Goal: Task Accomplishment & Management: Use online tool/utility

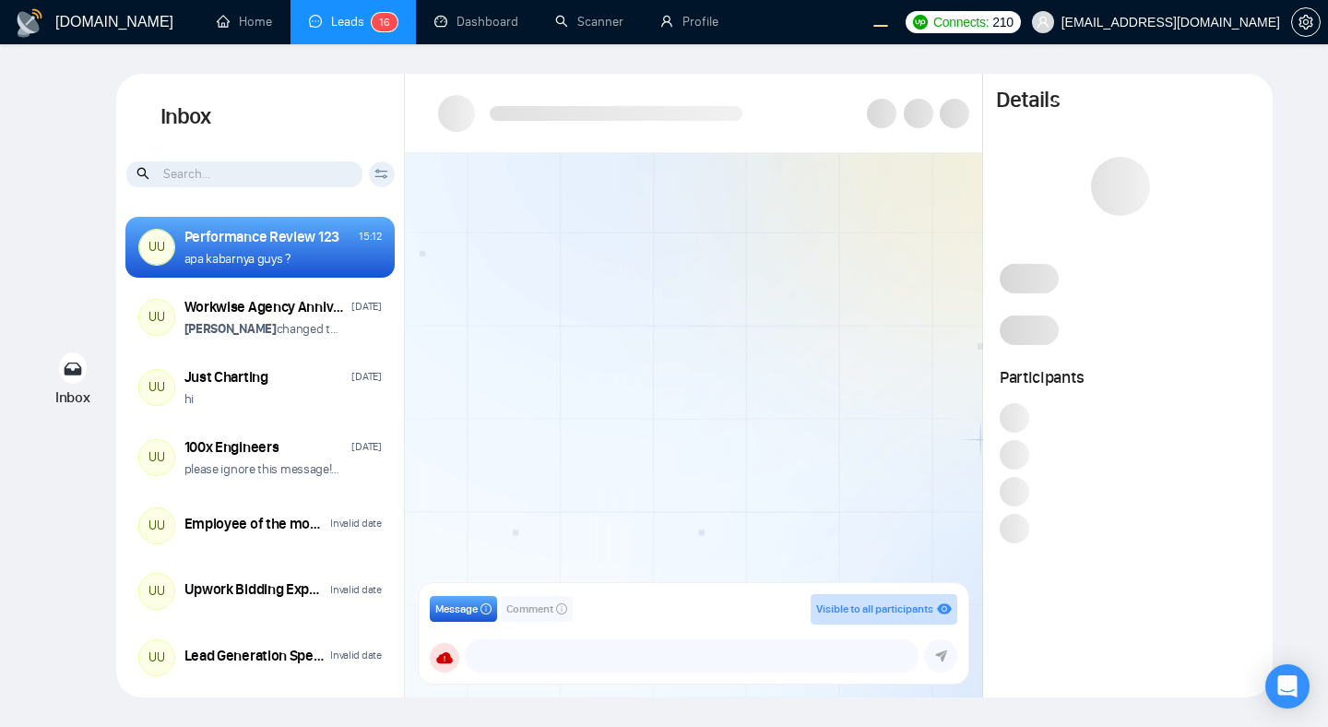
click at [643, 265] on div at bounding box center [693, 373] width 577 height 441
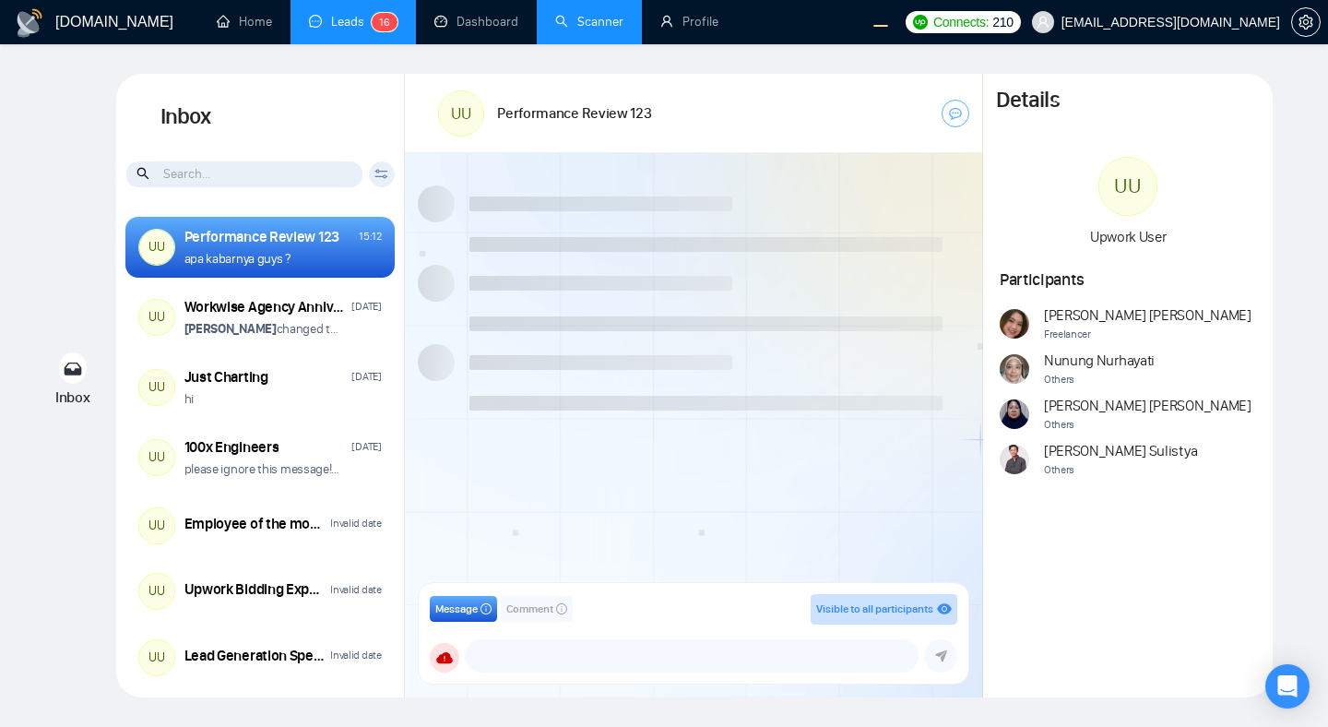
click at [555, 30] on link "Scanner" at bounding box center [589, 22] width 68 height 16
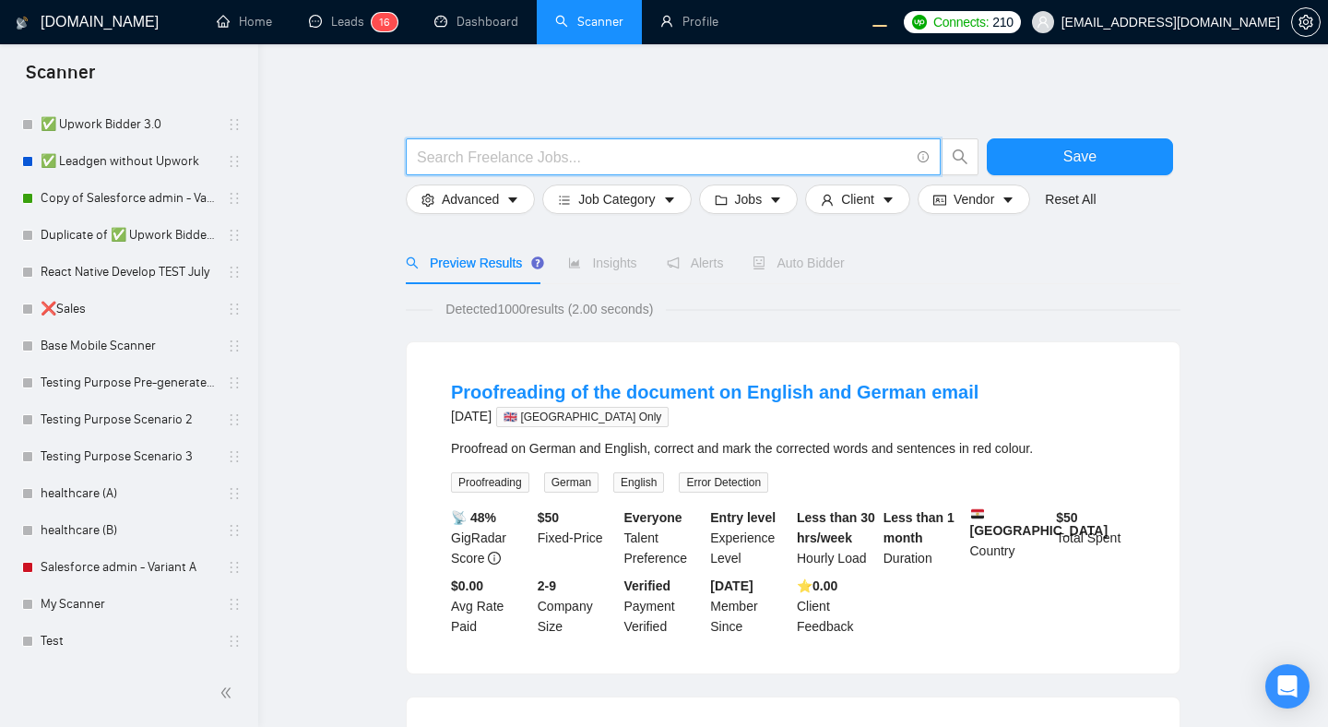
click at [642, 164] on input "text" at bounding box center [663, 157] width 492 height 23
type input "f"
type input "RTOS Engineer"
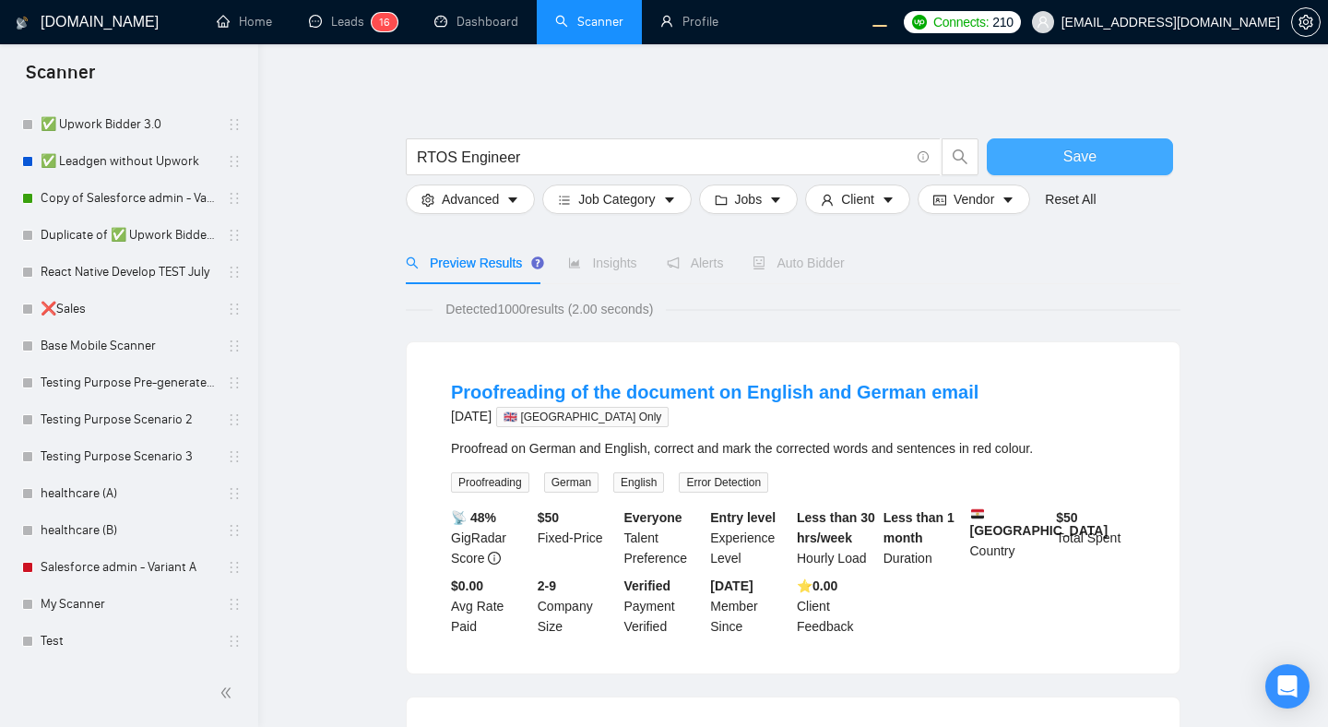
click at [1066, 162] on span "Save" at bounding box center [1079, 156] width 33 height 23
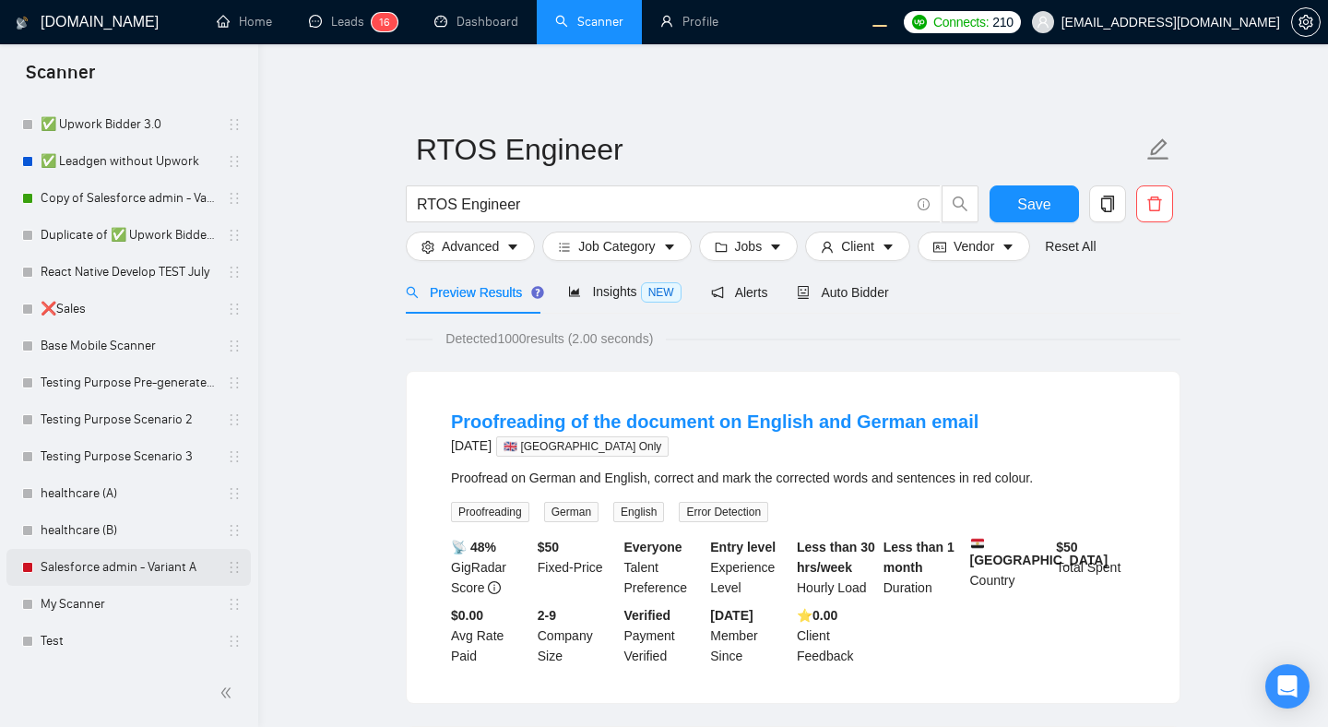
scroll to position [231, 0]
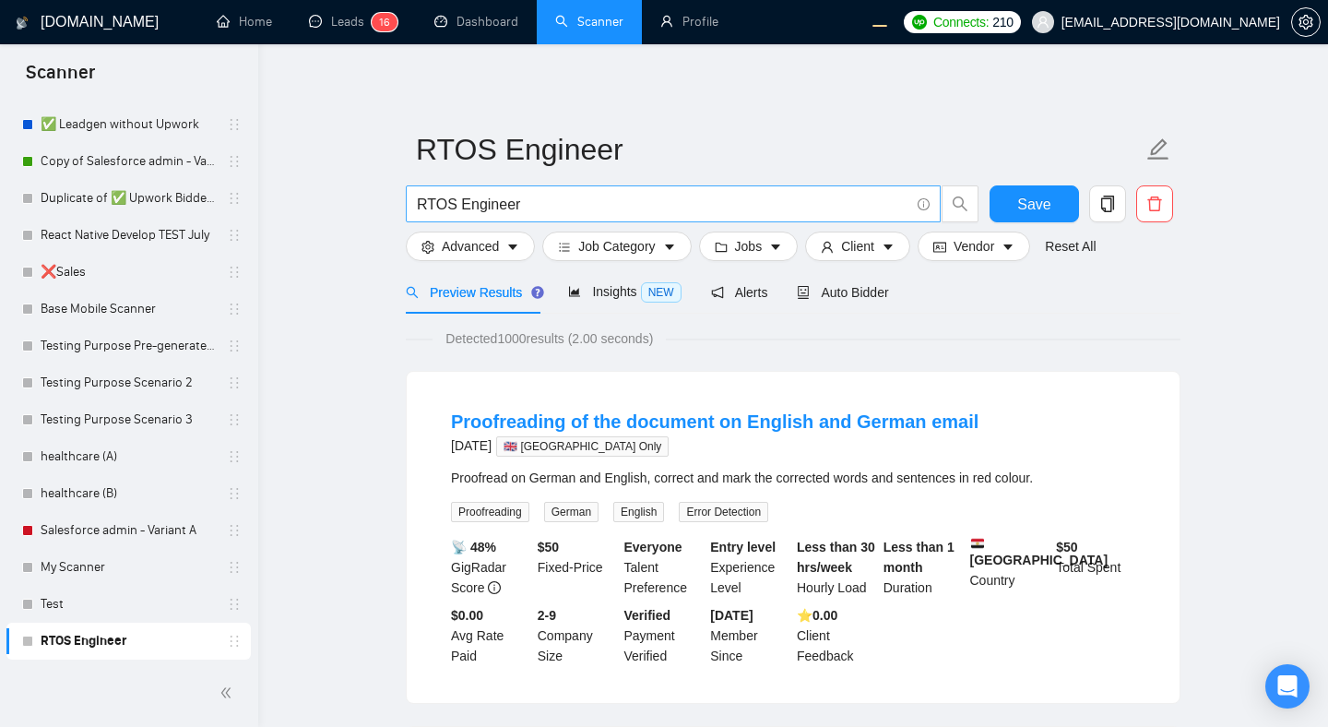
click at [767, 214] on input "RTOS Engineer" at bounding box center [663, 204] width 492 height 23
type input "RTOS Engineer"
click at [815, 296] on span "Auto Bidder" at bounding box center [842, 292] width 91 height 15
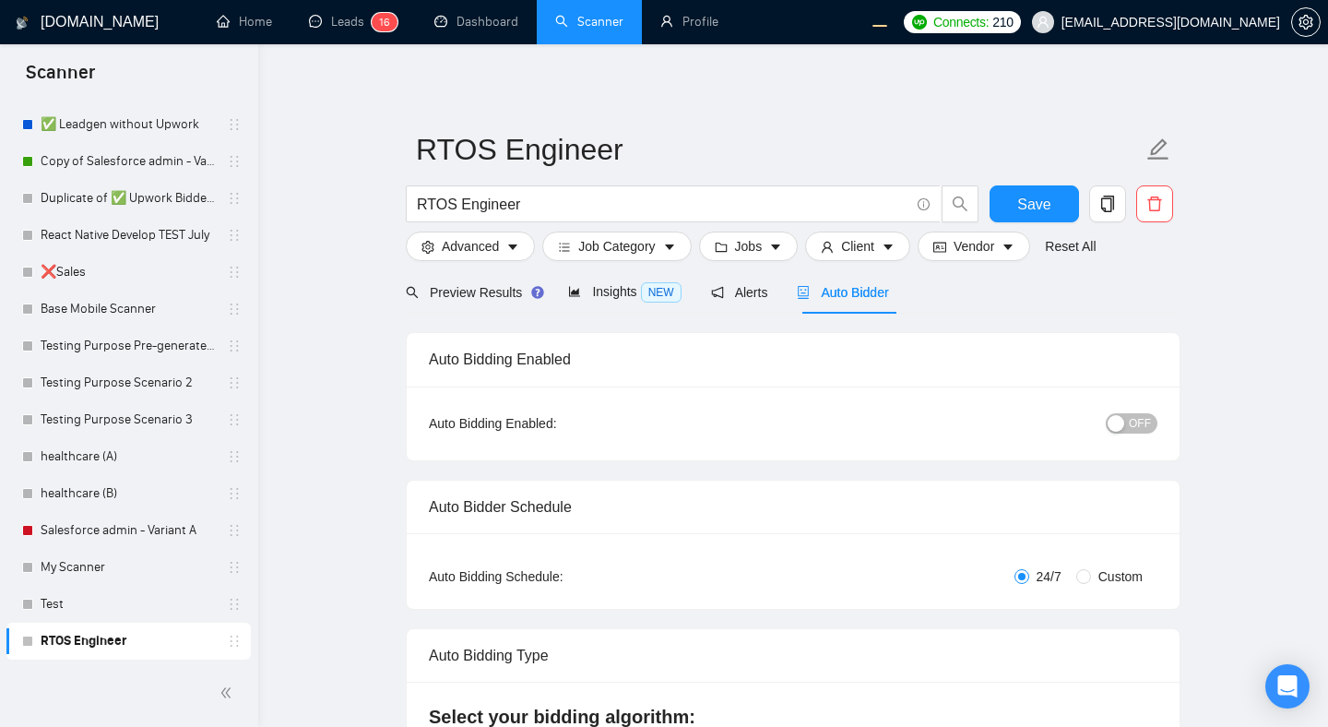
click at [1123, 418] on div "button" at bounding box center [1116, 423] width 17 height 17
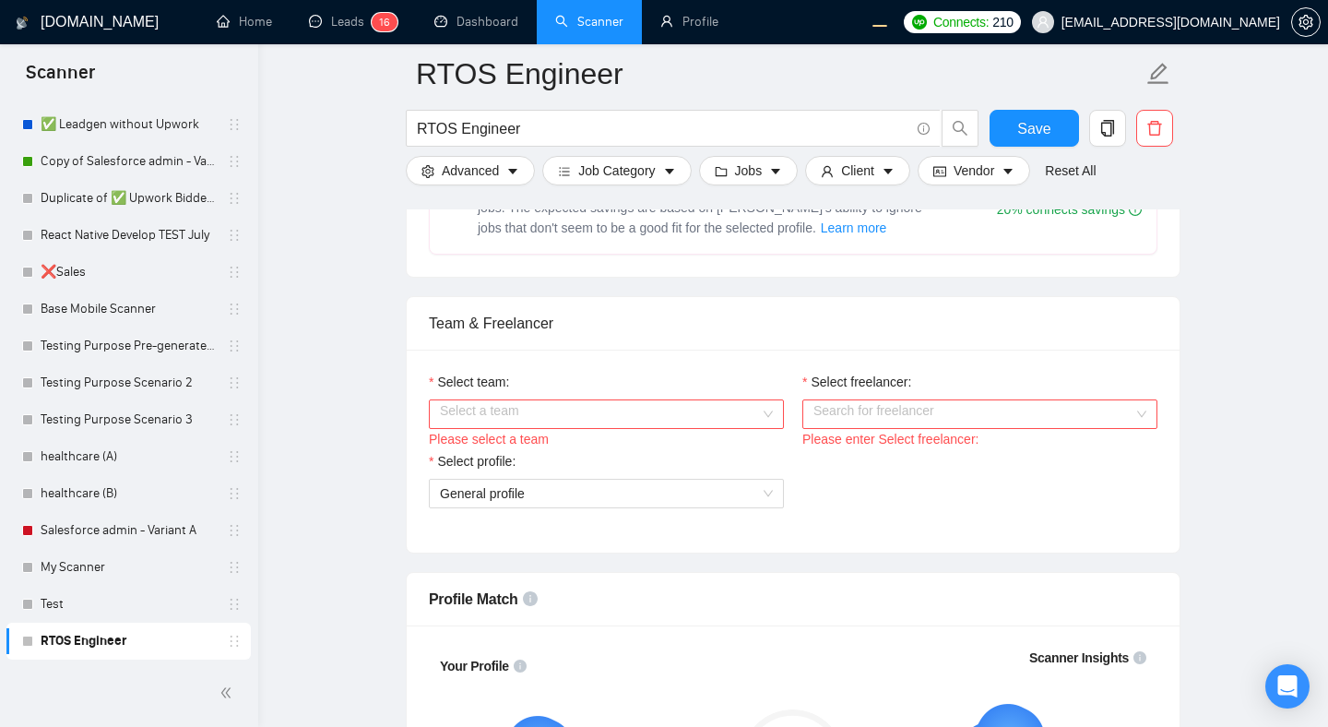
scroll to position [842, 0]
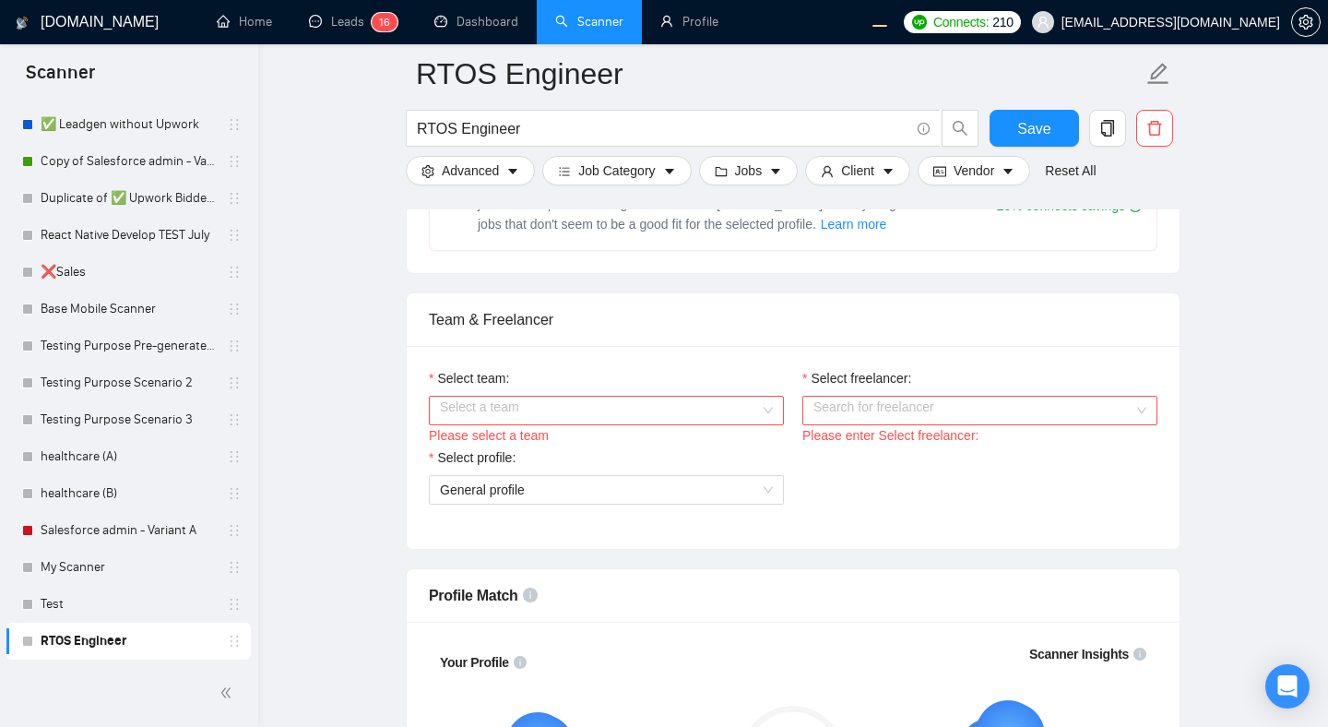
click at [644, 409] on input "Select team:" at bounding box center [600, 411] width 320 height 28
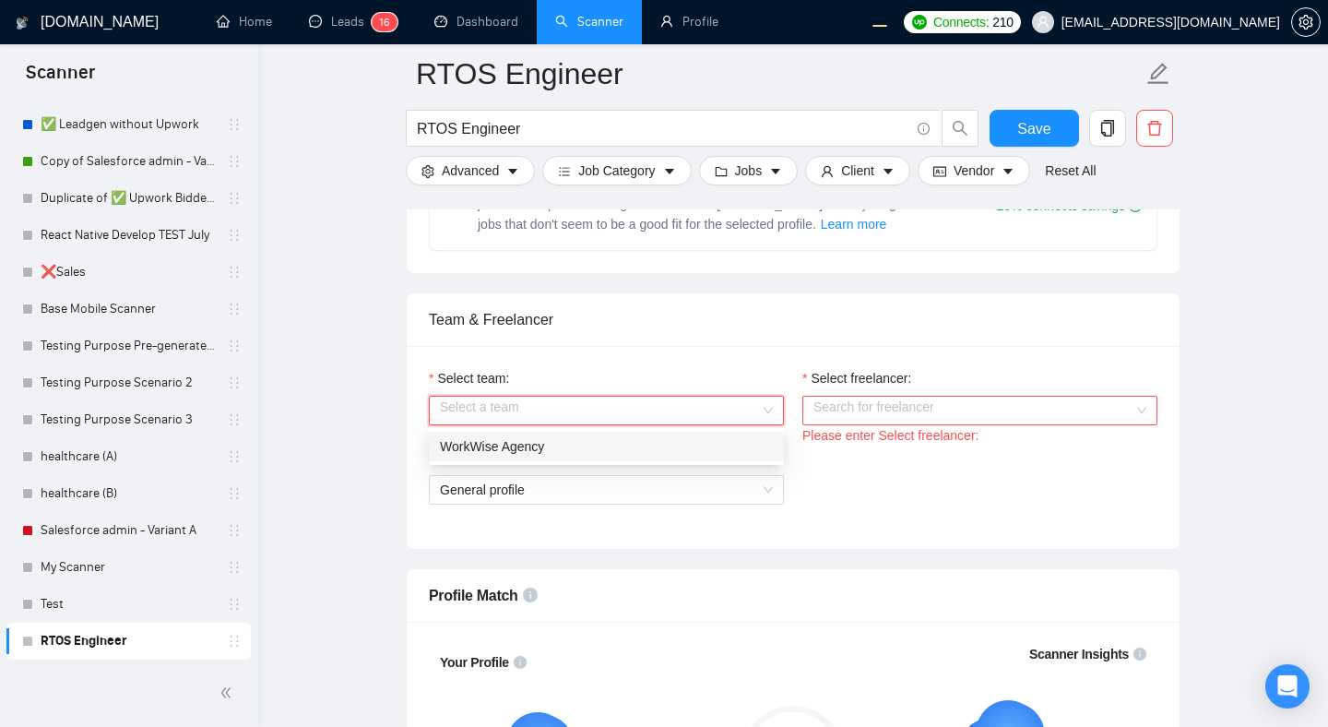
click at [576, 447] on div "WorkWise Agency" at bounding box center [606, 446] width 333 height 20
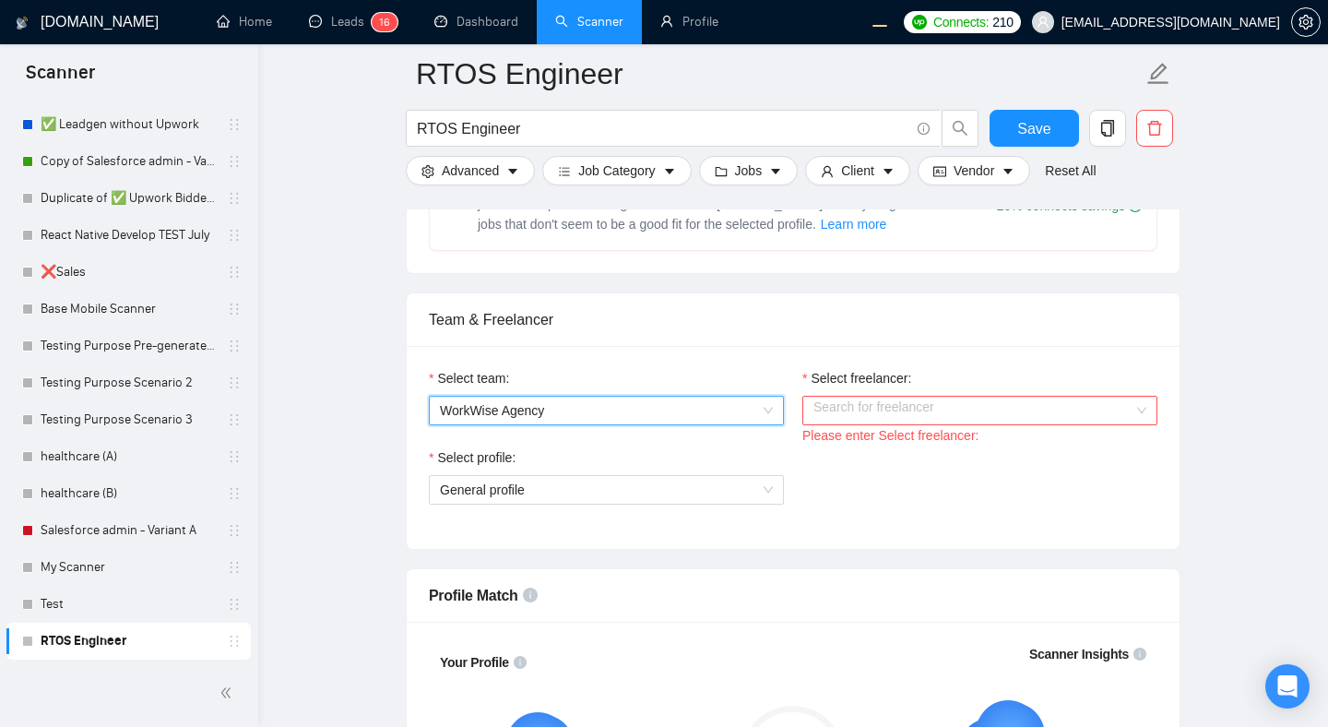
click at [835, 417] on input "Select freelancer:" at bounding box center [973, 411] width 320 height 28
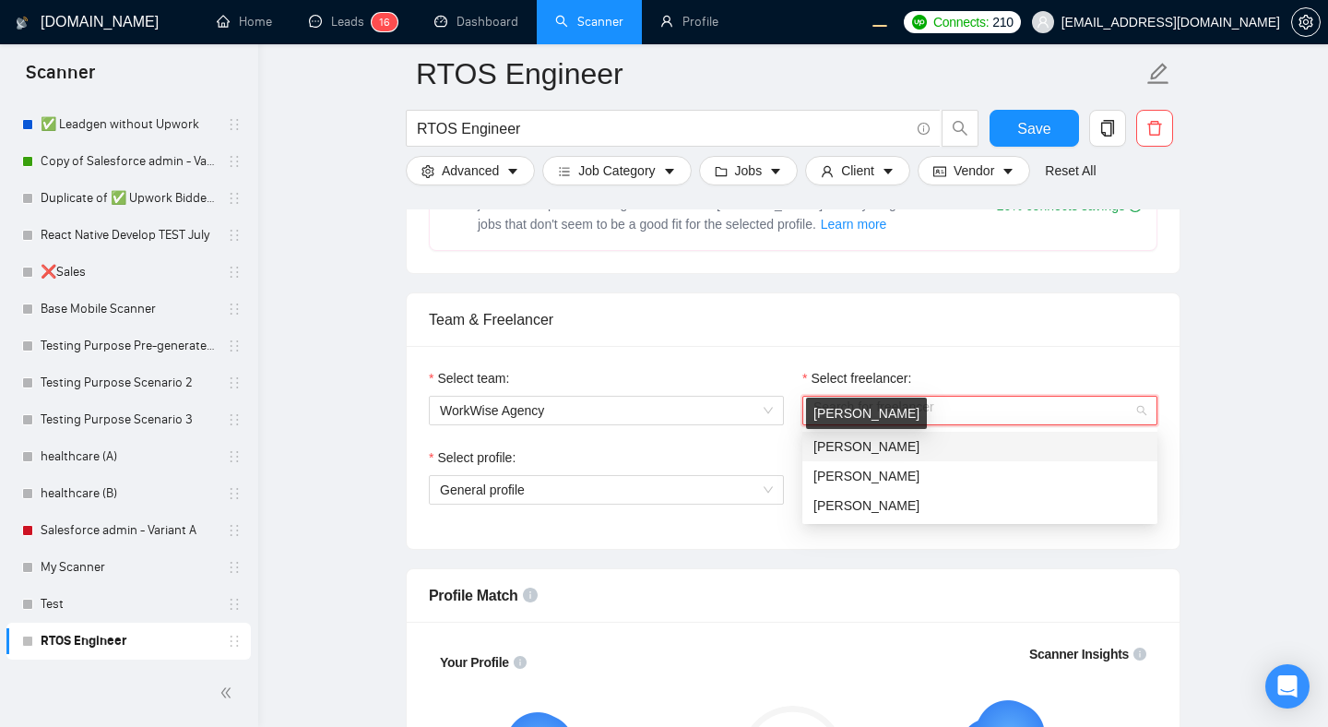
click at [860, 446] on span "[PERSON_NAME]" at bounding box center [866, 446] width 106 height 15
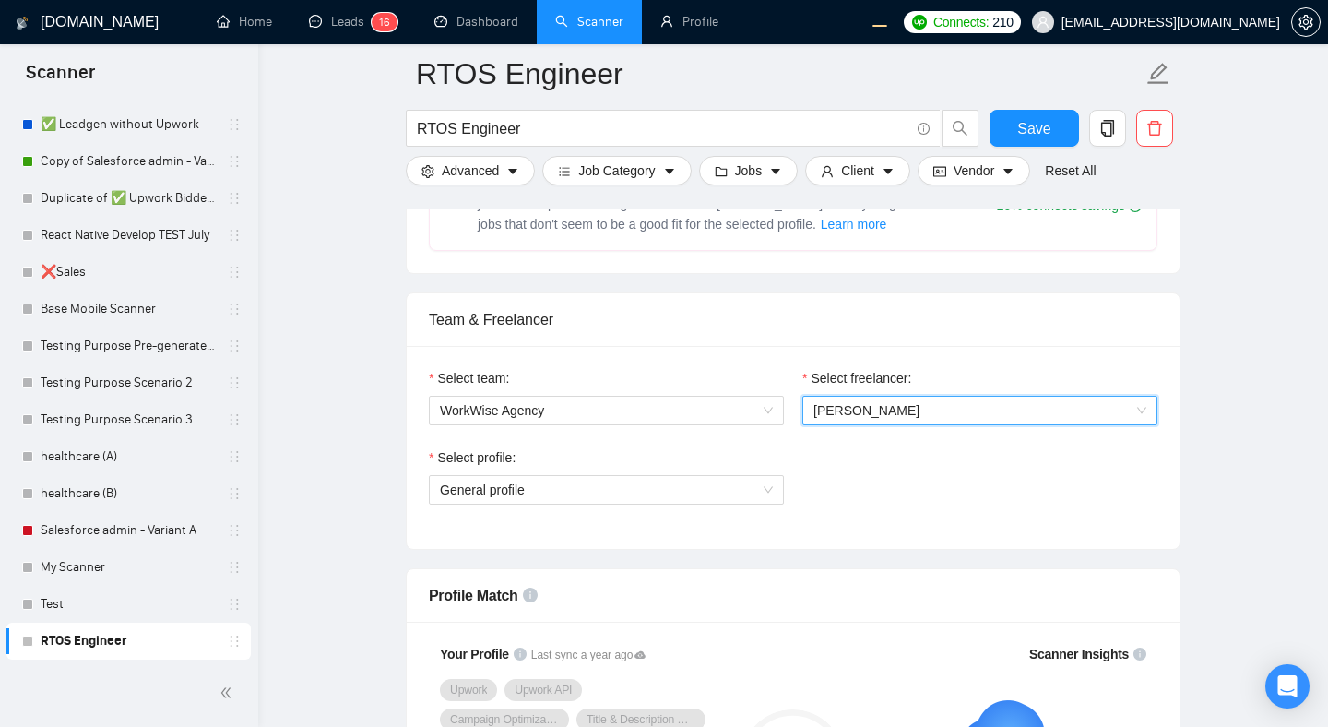
click at [1075, 299] on div "Team & Freelancer" at bounding box center [793, 319] width 729 height 53
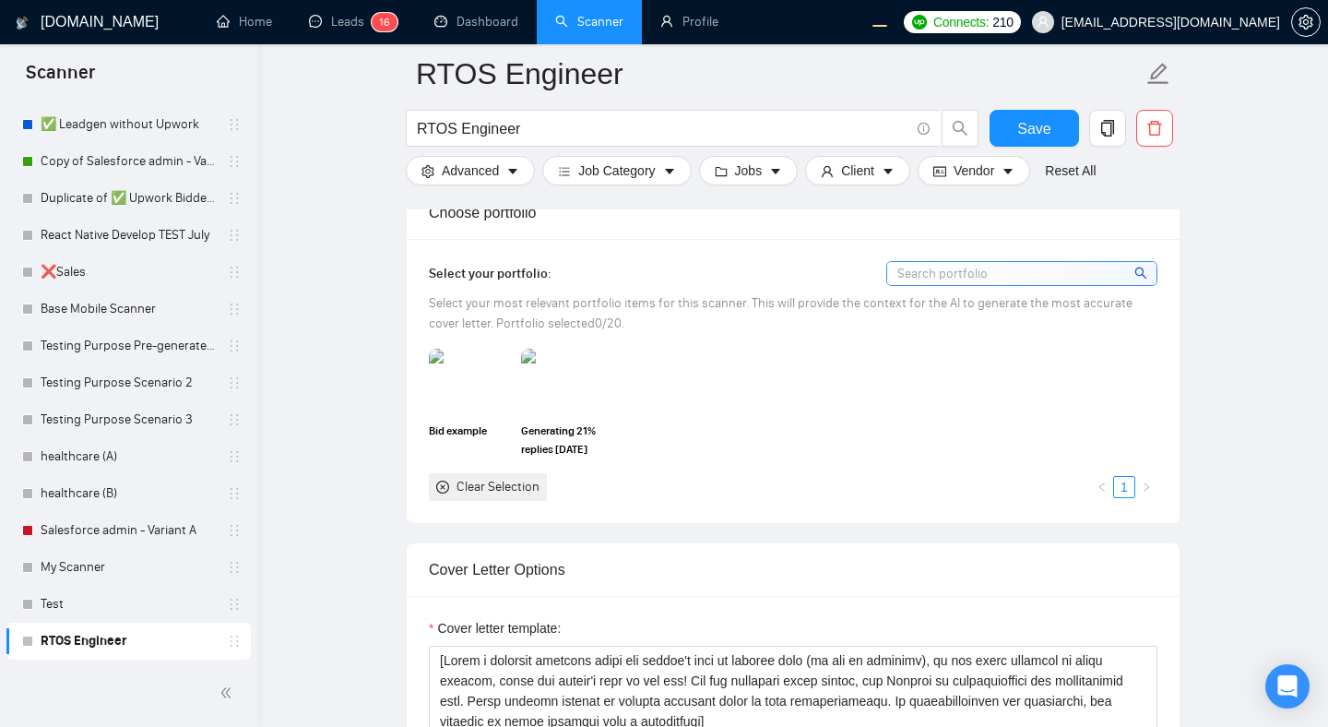
scroll to position [1623, 0]
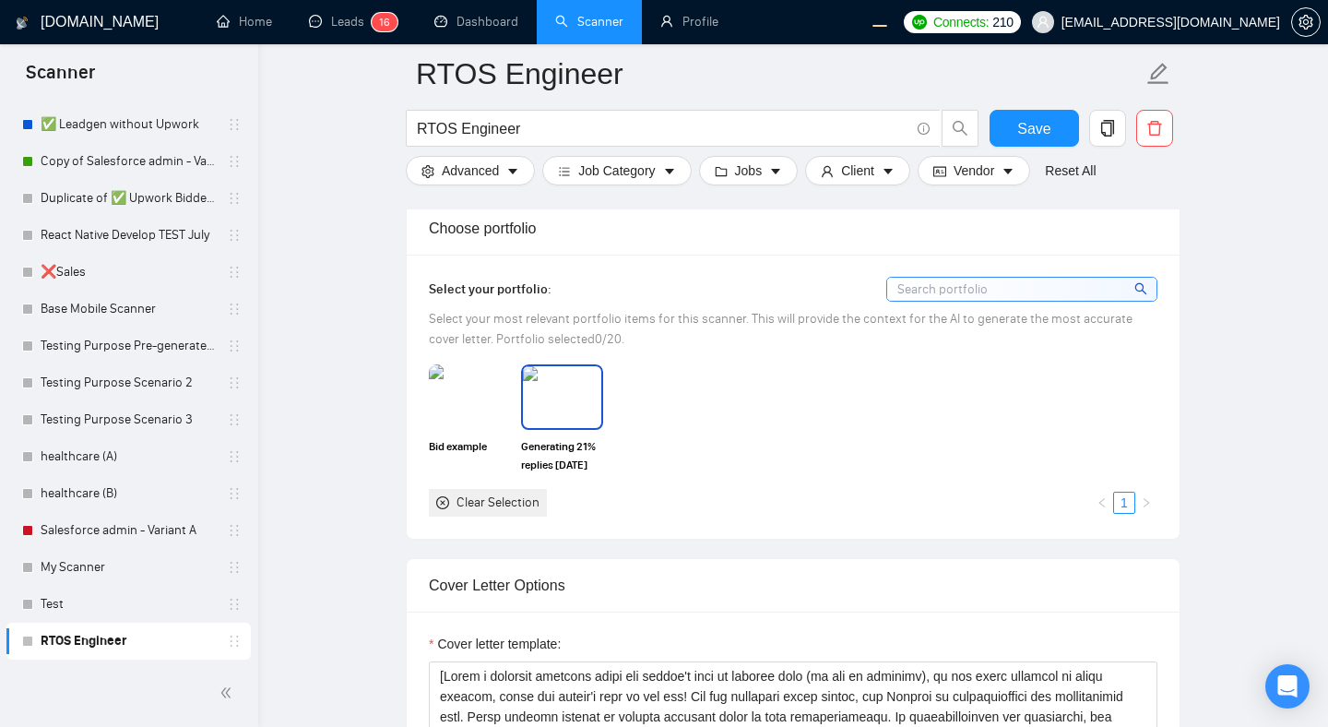
click at [568, 407] on img at bounding box center [561, 396] width 77 height 61
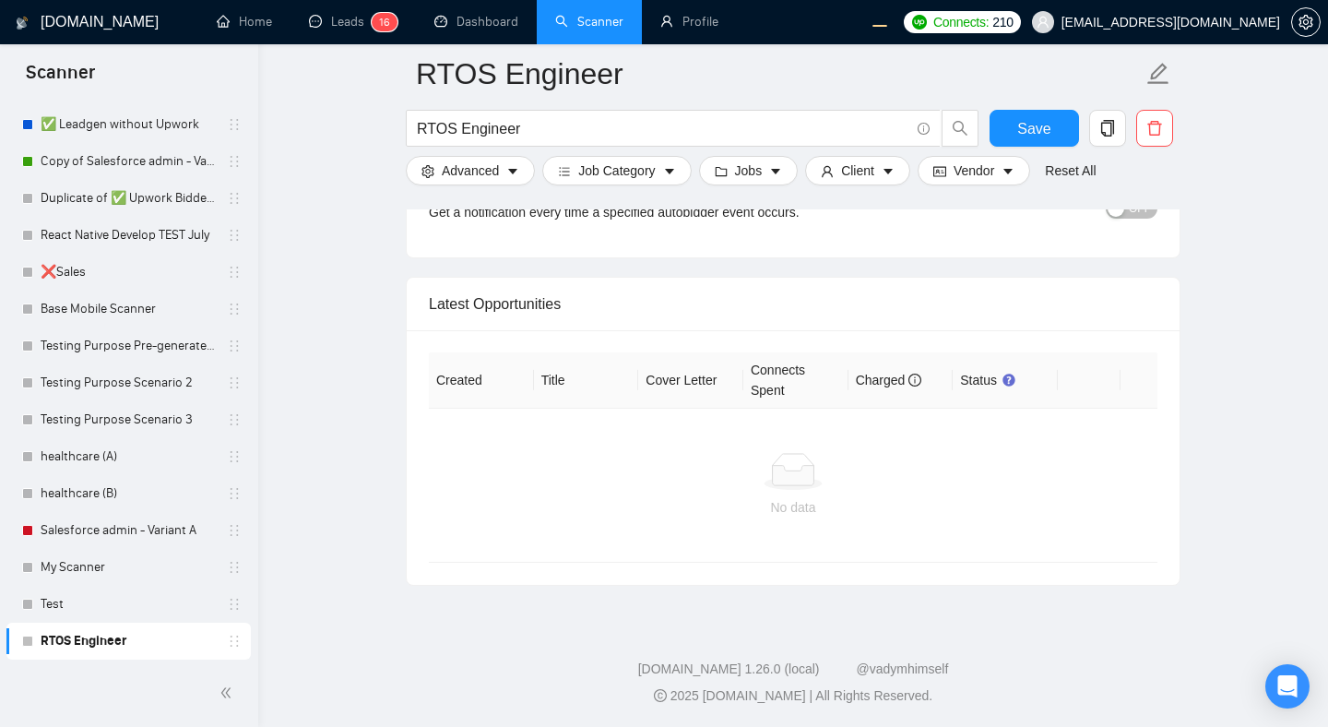
scroll to position [4423, 0]
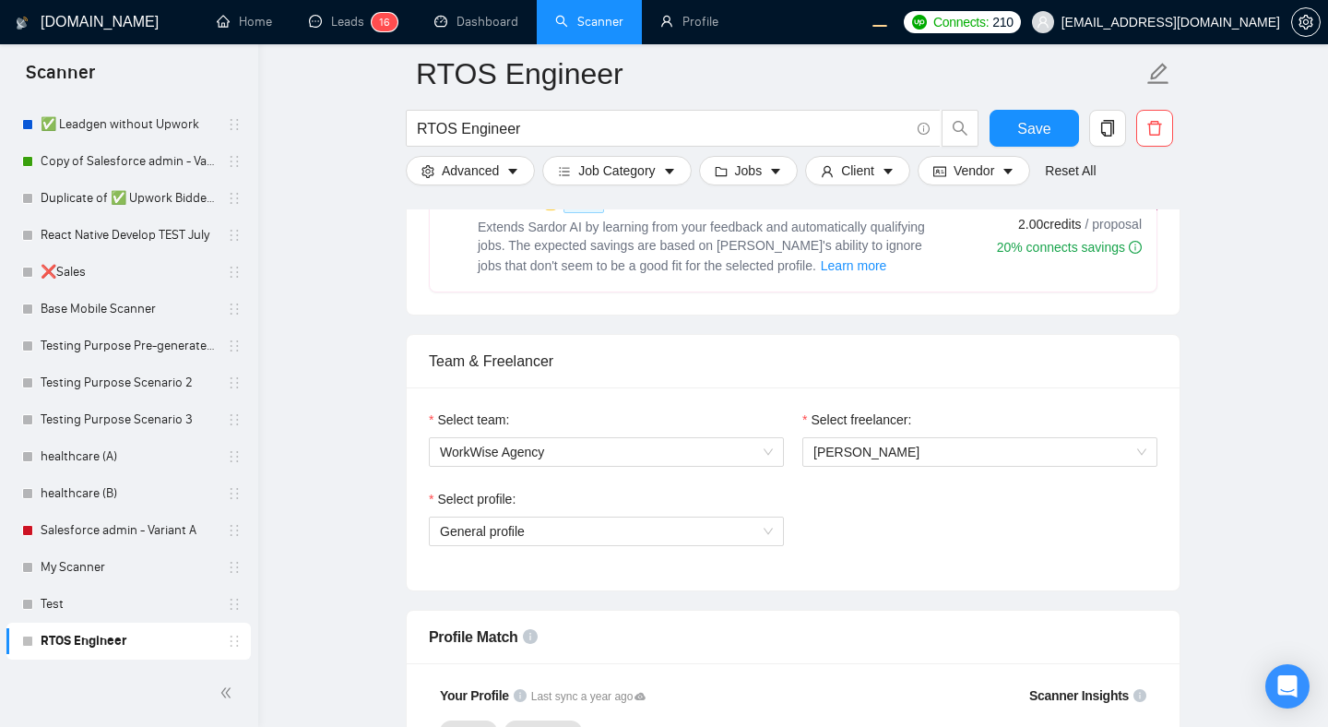
scroll to position [754, 0]
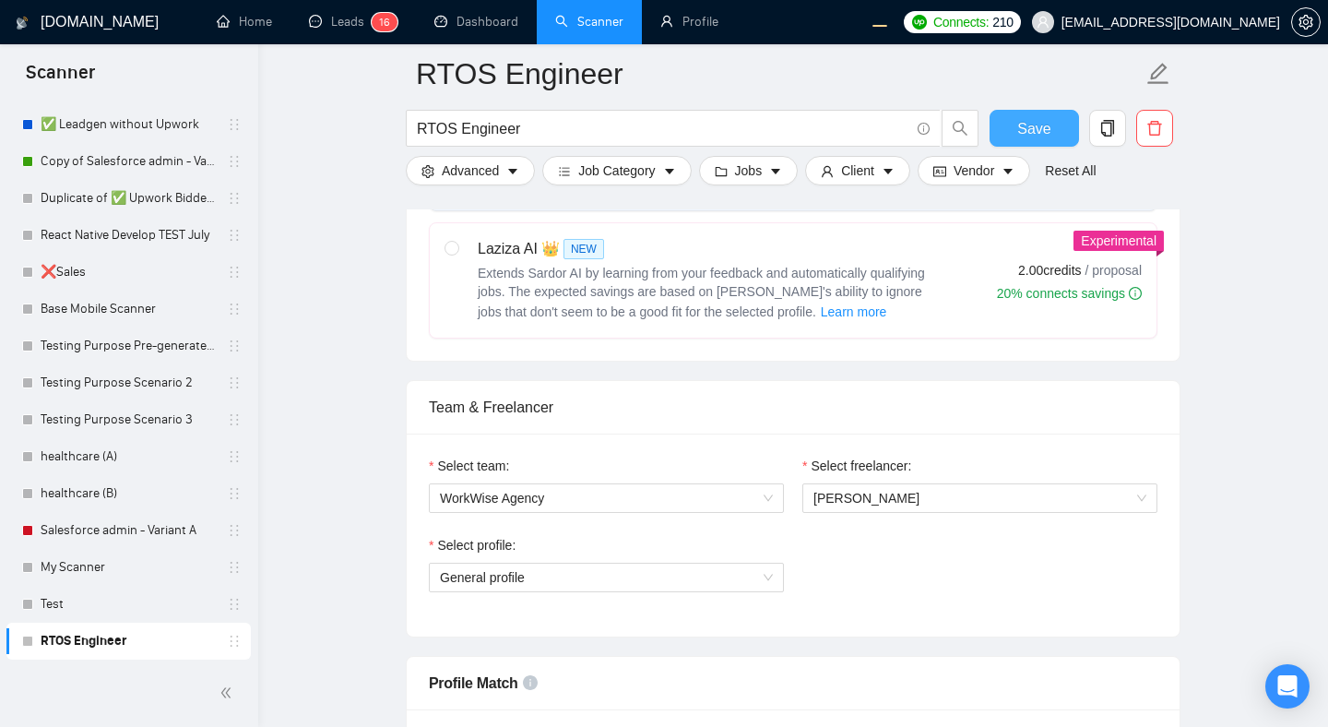
click at [1009, 132] on button "Save" at bounding box center [1034, 128] width 89 height 37
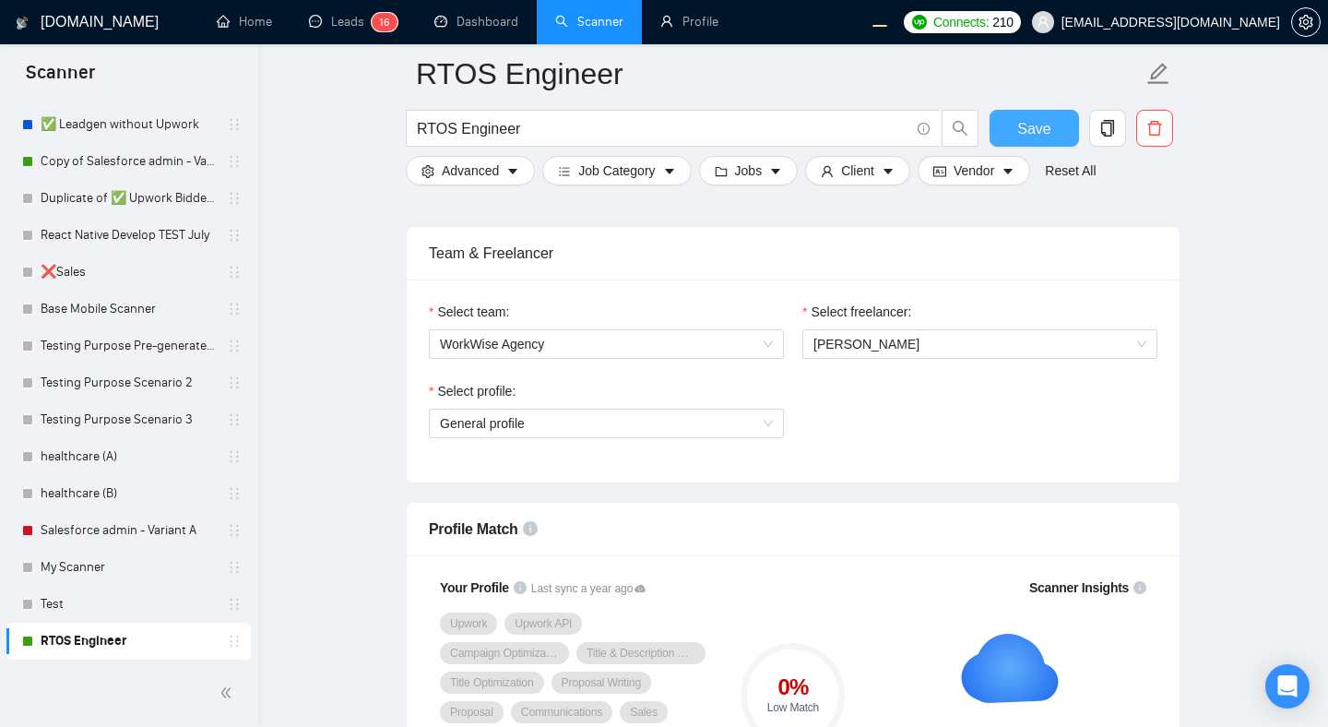
scroll to position [966, 0]
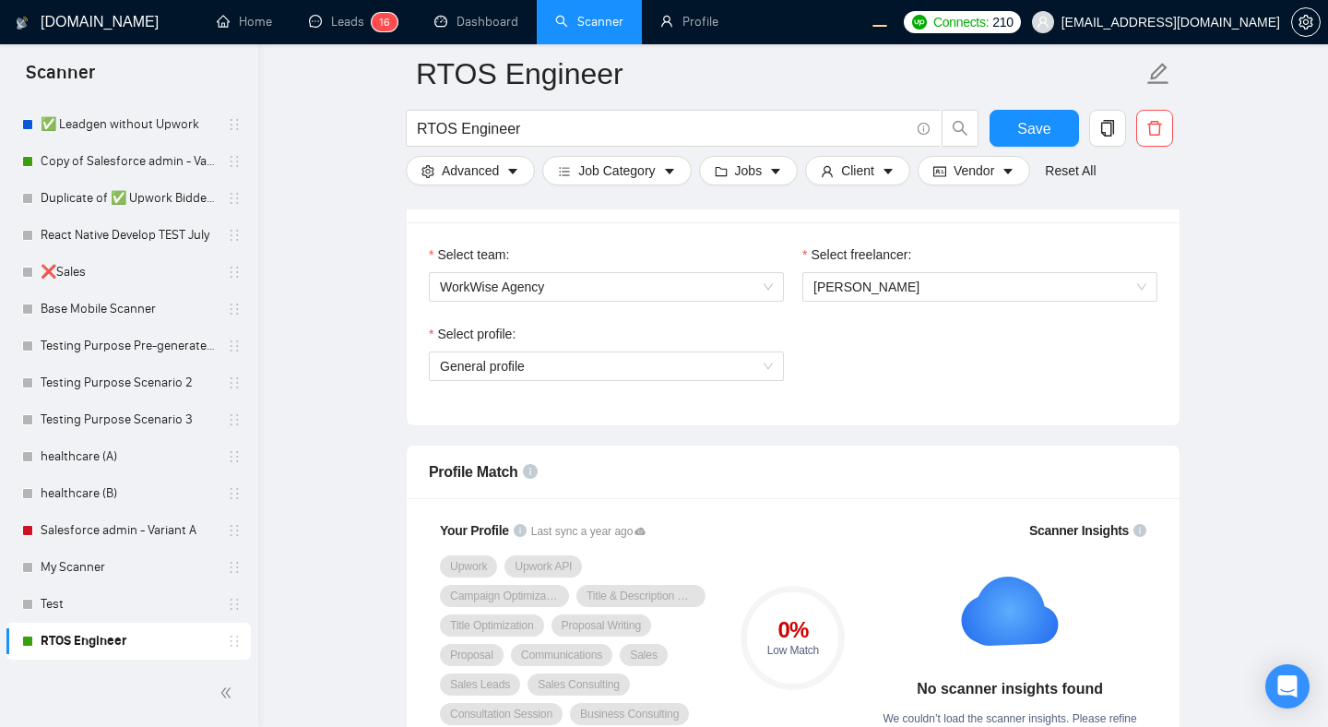
click at [714, 335] on div "Select profile:" at bounding box center [606, 338] width 355 height 28
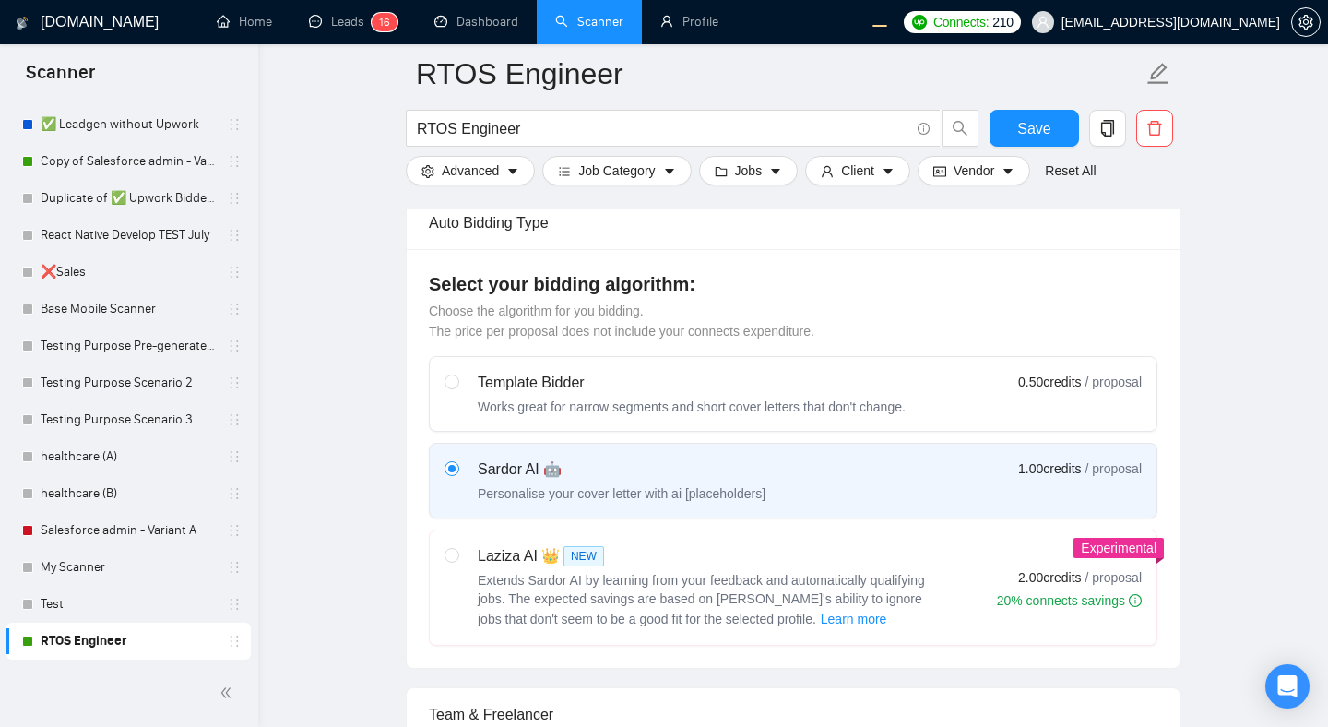
scroll to position [448, 0]
